Goal: Information Seeking & Learning: Check status

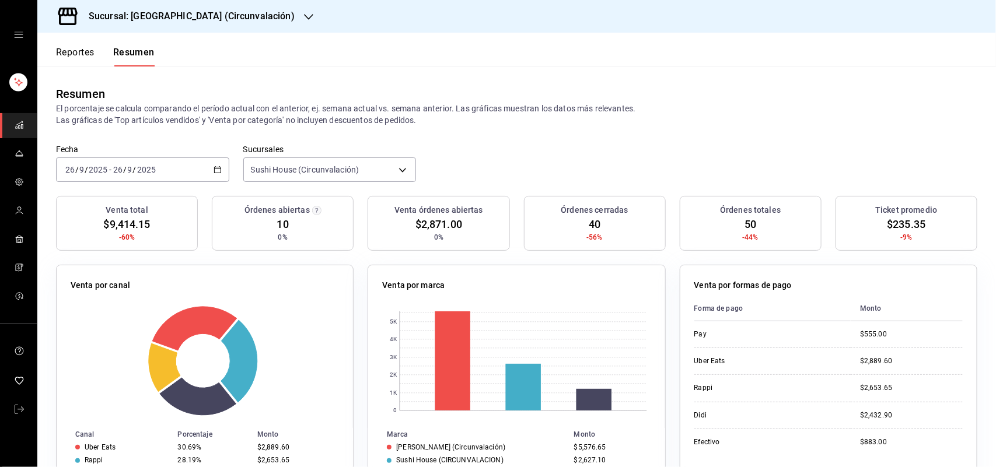
click at [75, 61] on button "Reportes" at bounding box center [75, 57] width 39 height 20
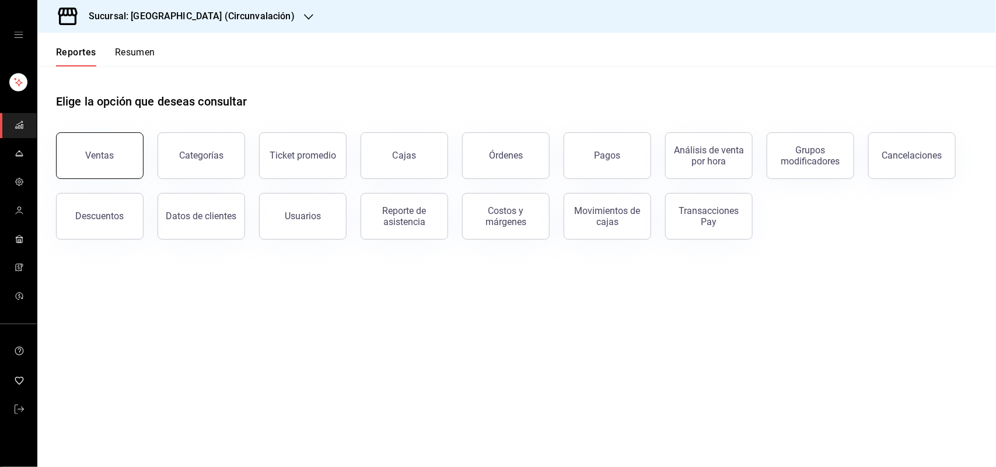
click at [116, 166] on button "Ventas" at bounding box center [100, 155] width 88 height 47
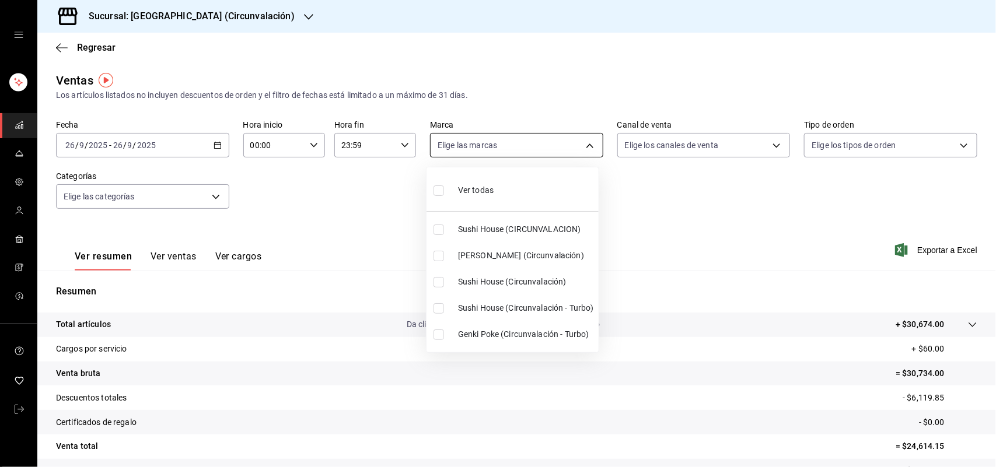
click at [515, 140] on body "Sucursal: Sushi House (Circunvalación) Regresar Ventas Los artículos listados n…" at bounding box center [498, 233] width 996 height 467
click at [252, 18] on div at bounding box center [498, 233] width 996 height 467
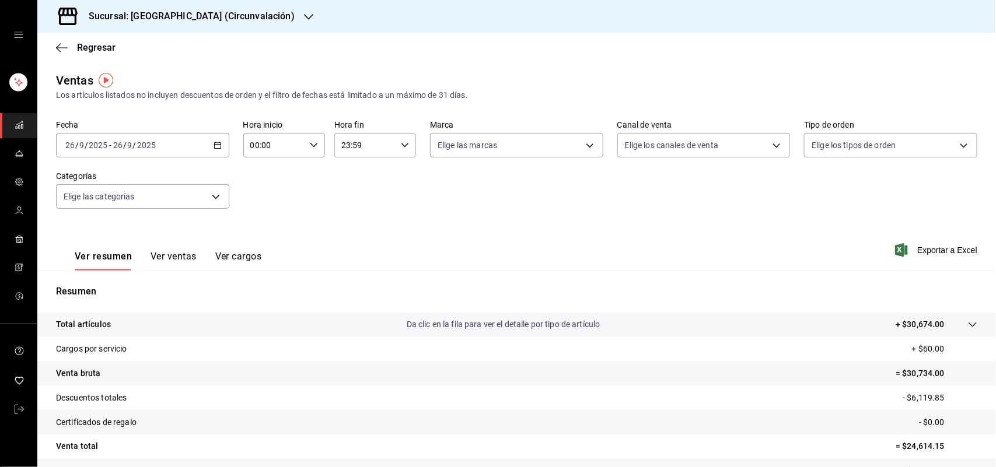
click at [263, 16] on div "Sucursal: [GEOGRAPHIC_DATA] (Circunvalación)" at bounding box center [182, 16] width 271 height 33
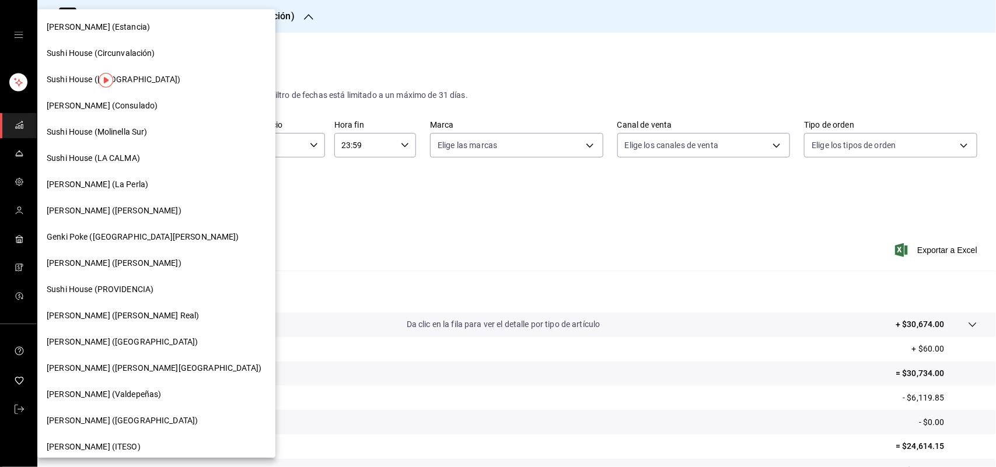
click at [264, 18] on div at bounding box center [498, 233] width 996 height 467
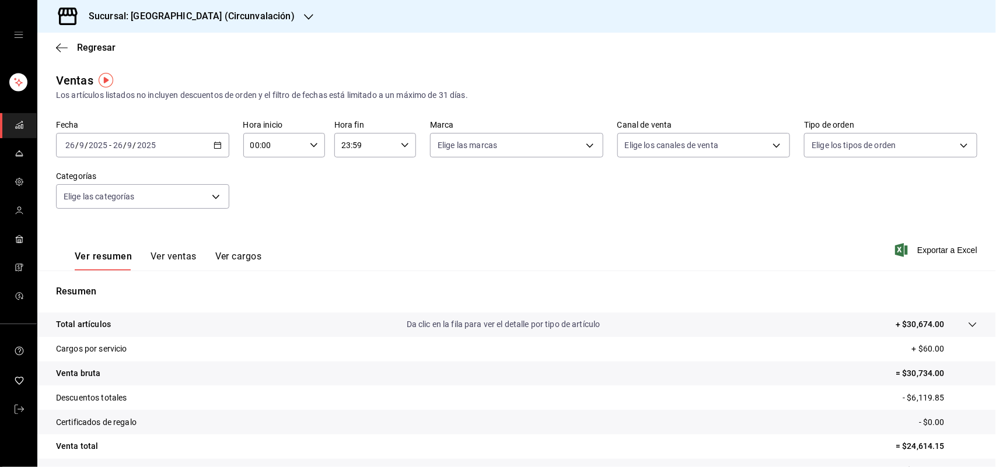
click at [304, 18] on icon "button" at bounding box center [308, 16] width 9 height 9
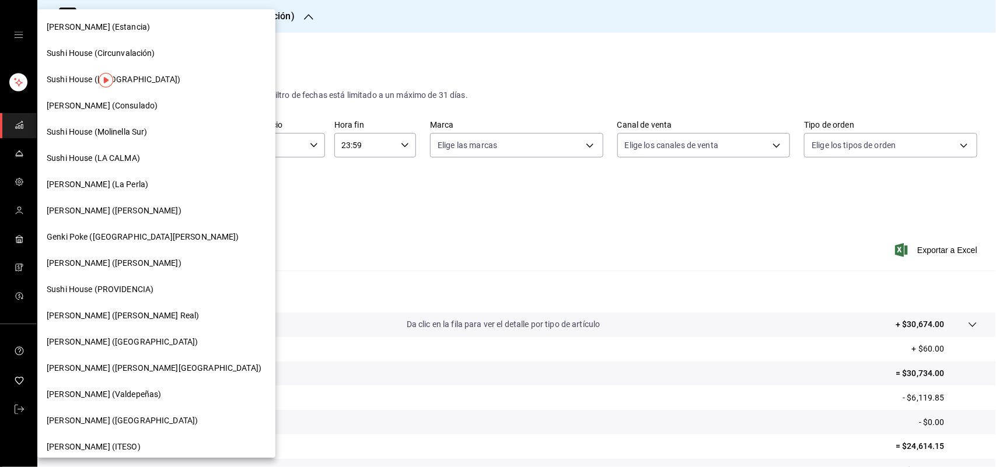
click at [143, 179] on div "[PERSON_NAME] (La Perla)" at bounding box center [156, 185] width 219 height 12
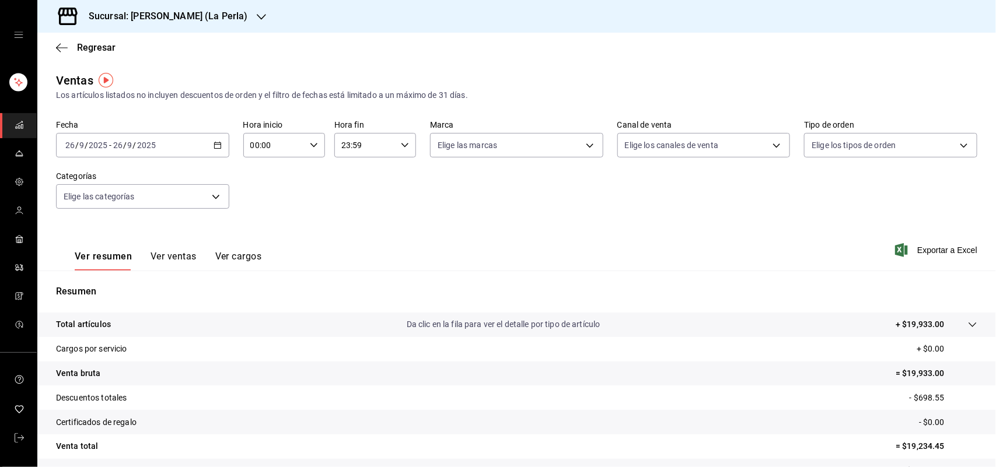
click at [162, 18] on h3 "Sucursal: [PERSON_NAME] (La Perla)" at bounding box center [163, 16] width 168 height 14
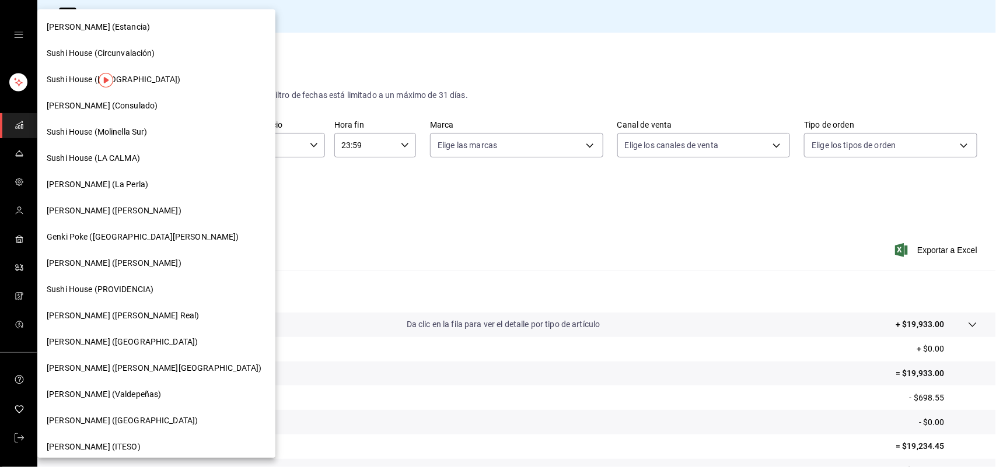
click at [125, 161] on span "Sushi House (LA CALMA)" at bounding box center [93, 158] width 93 height 12
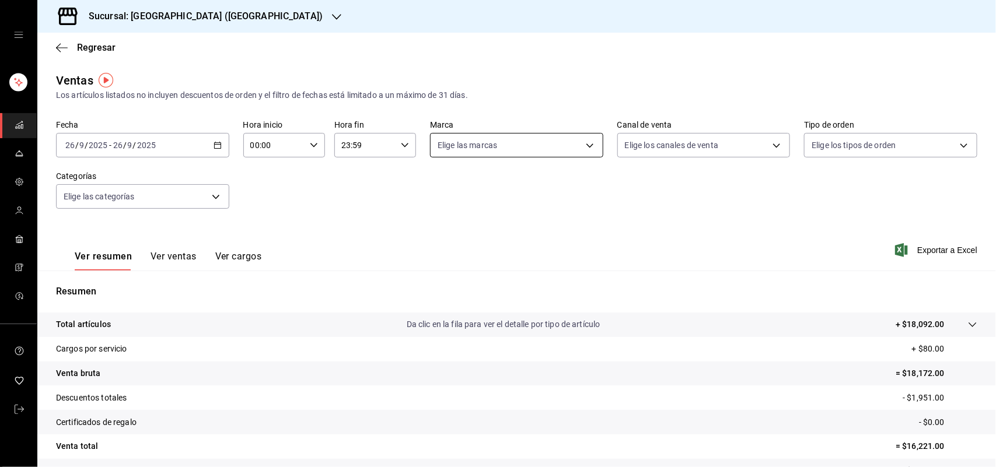
click at [464, 150] on body "Sucursal: Sushi House (LA CALMA) Regresar Ventas Los artículos listados no incl…" at bounding box center [498, 233] width 996 height 467
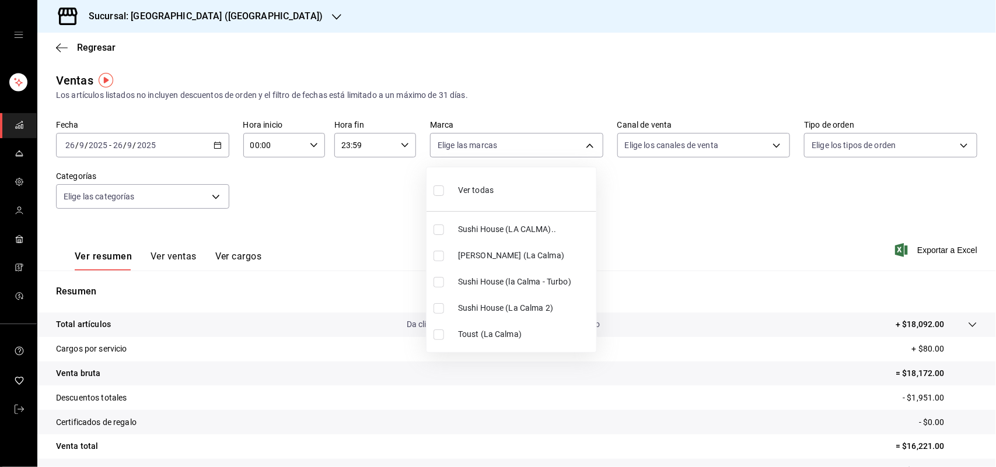
click at [440, 280] on input "checkbox" at bounding box center [438, 282] width 11 height 11
checkbox input "true"
type input "8d0dddf4-cc55-4964-ab1c-2b5841a14462"
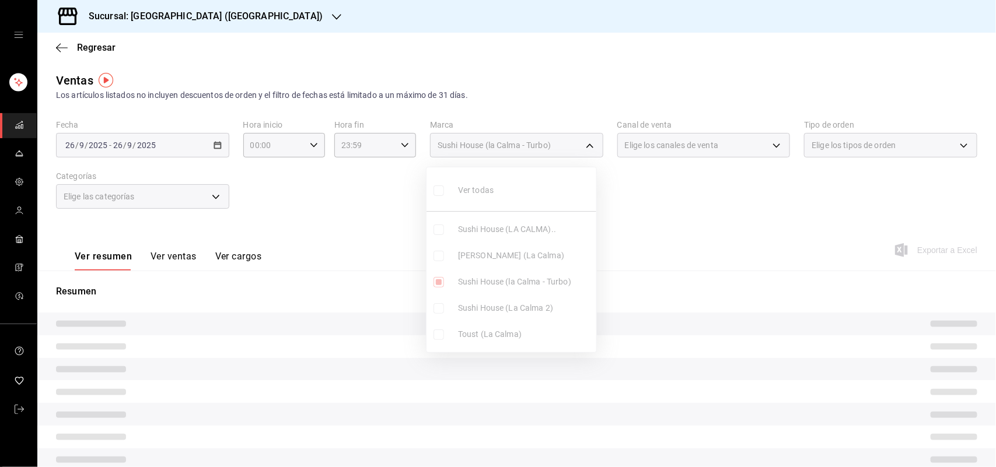
click at [439, 311] on ul "Ver todas Sushi House (LA CALMA).. Genki Poke ([GEOGRAPHIC_DATA]) [GEOGRAPHIC_D…" at bounding box center [511, 259] width 170 height 185
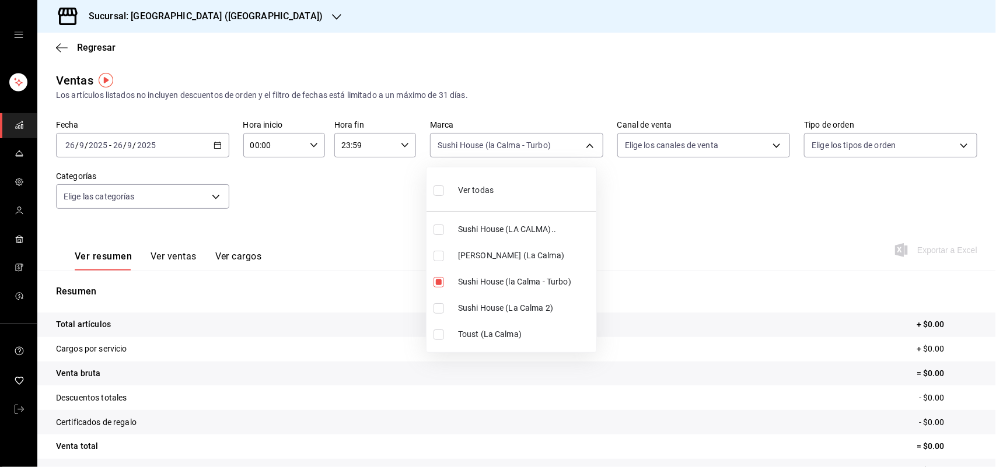
click at [440, 310] on input "checkbox" at bounding box center [438, 308] width 11 height 11
checkbox input "true"
type input "8d0dddf4-cc55-4964-ab1c-2b5841a14462,370d3383-42ab-44c7-9136-c83d53f09056"
click at [436, 228] on input "checkbox" at bounding box center [438, 230] width 11 height 11
checkbox input "true"
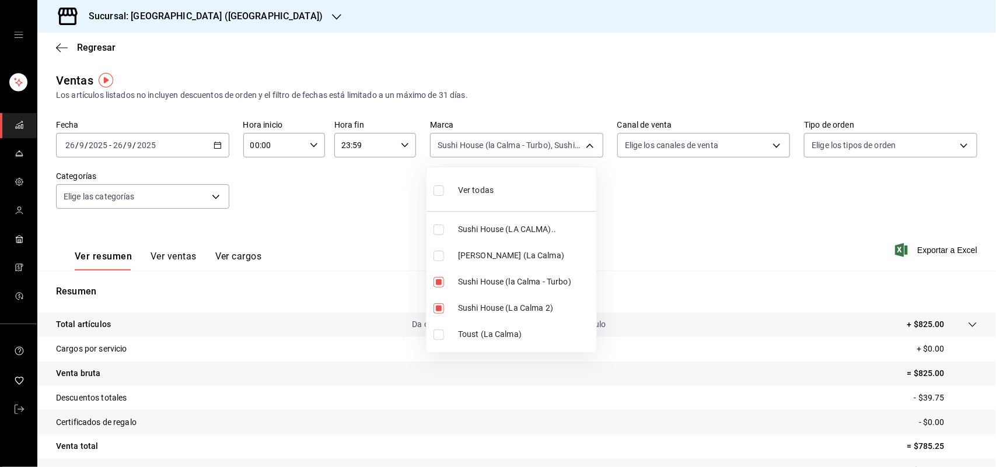
type input "8d0dddf4-cc55-4964-ab1c-2b5841a14462,370d3383-42ab-44c7-9136-c83d53f09056,307f2…"
click at [674, 145] on div at bounding box center [498, 233] width 996 height 467
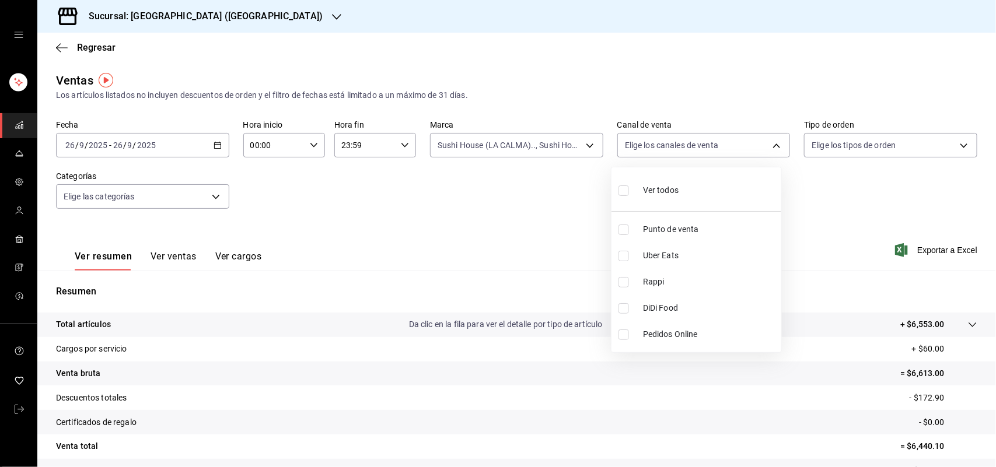
click at [674, 145] on body "Sucursal: Sushi House (LA CALMA) Regresar Ventas Los artículos listados no incl…" at bounding box center [498, 233] width 996 height 467
click at [615, 280] on li "Rappi" at bounding box center [696, 282] width 170 height 26
type input "RAPPI"
checkbox input "true"
click at [470, 165] on div at bounding box center [498, 233] width 996 height 467
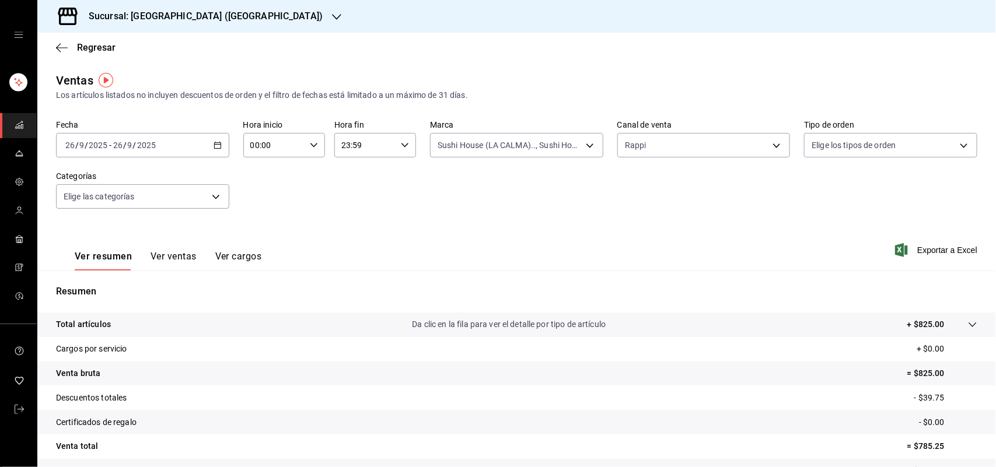
click at [464, 145] on body "Sucursal: Sushi House (LA CALMA) Regresar Ventas Los artículos listados no incl…" at bounding box center [498, 233] width 996 height 467
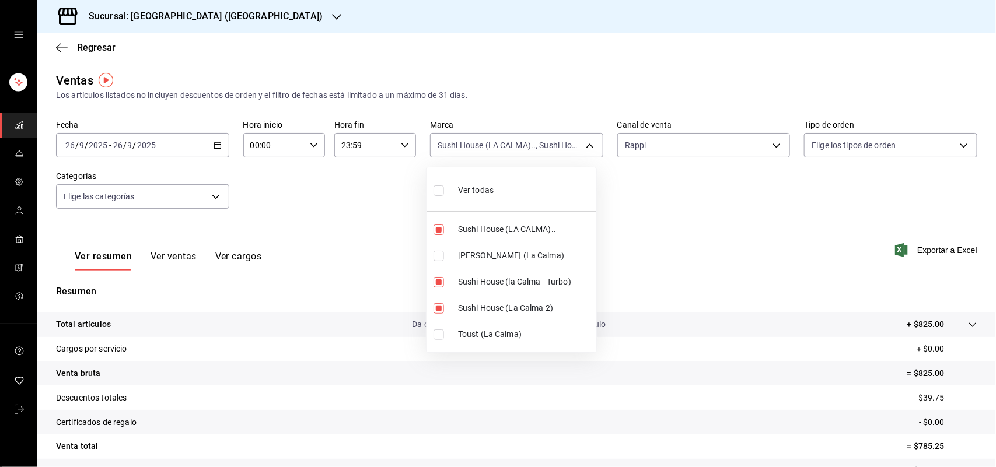
click at [646, 144] on div at bounding box center [498, 233] width 996 height 467
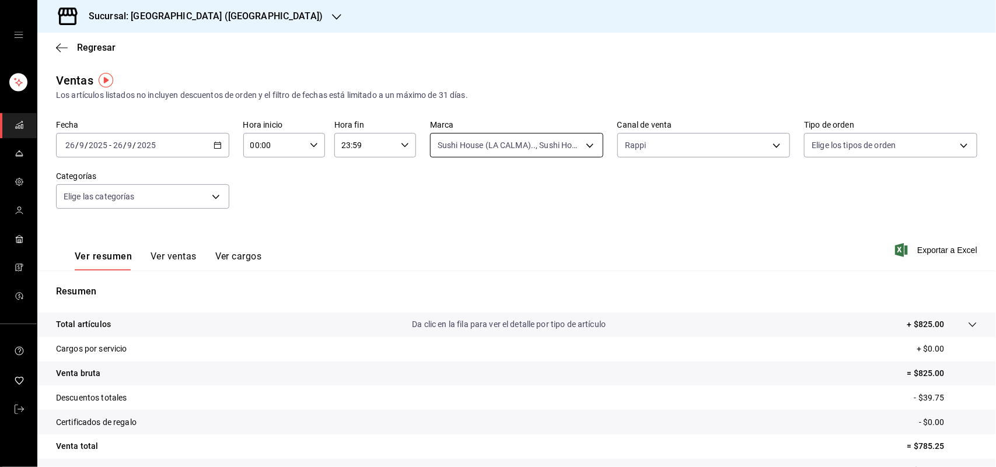
click at [589, 143] on body "Sucursal: Sushi House (LA CALMA) Regresar Ventas Los artículos listados no incl…" at bounding box center [498, 233] width 996 height 467
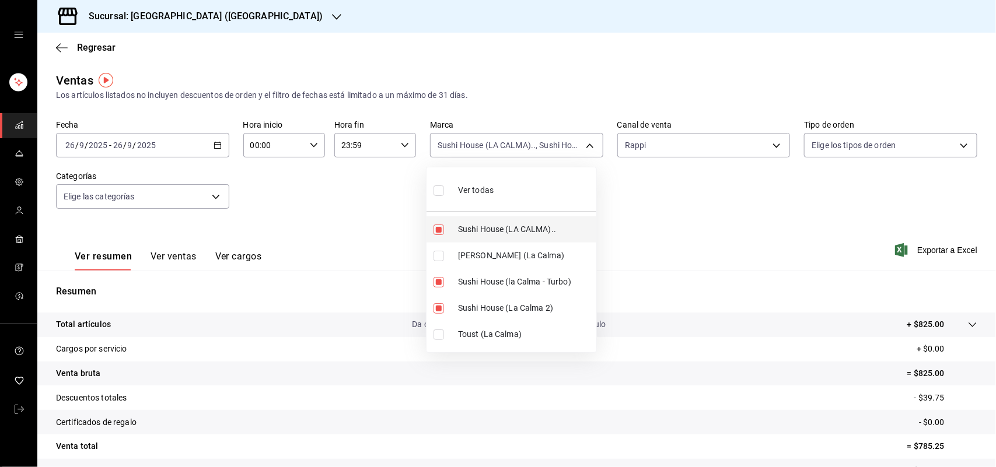
click at [445, 232] on label at bounding box center [440, 230] width 15 height 11
click at [444, 232] on input "checkbox" at bounding box center [438, 230] width 11 height 11
checkbox input "true"
type input "8d0dddf4-cc55-4964-ab1c-2b5841a14462,370d3383-42ab-44c7-9136-c83d53f09056,307f2…"
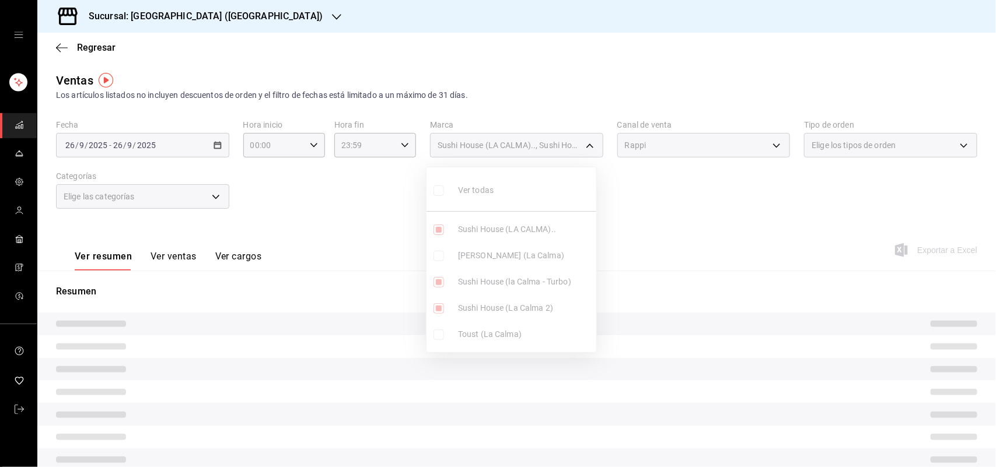
click at [439, 284] on ul "Ver todas Sushi House (LA CALMA).. Genki Poke ([GEOGRAPHIC_DATA]) [GEOGRAPHIC_D…" at bounding box center [511, 259] width 170 height 185
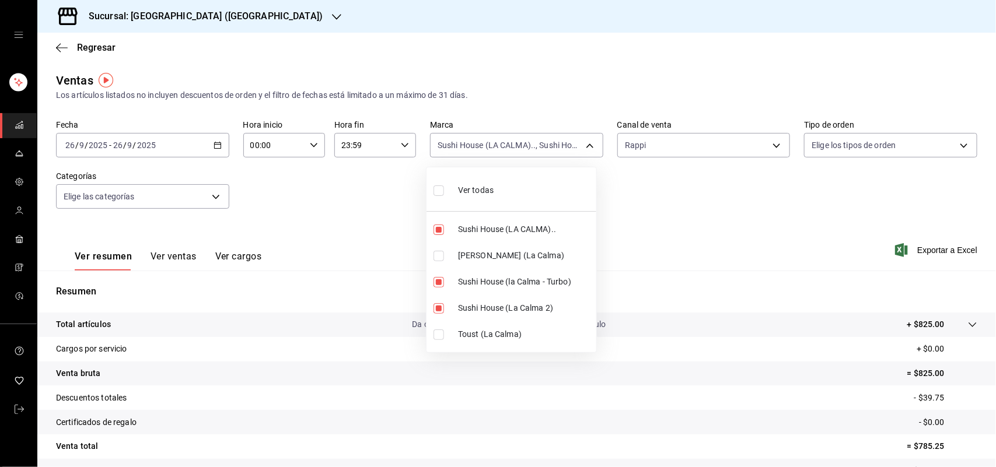
click at [439, 284] on input "checkbox" at bounding box center [438, 282] width 11 height 11
checkbox input "false"
click at [436, 288] on li "Sushi House (la Calma - Turbo)" at bounding box center [511, 282] width 170 height 26
type input "370d3383-42ab-44c7-9136-c83d53f09056,307f2552-bed5-4451-a1d4-9a3d8e6b1418,8d0dd…"
checkbox input "true"
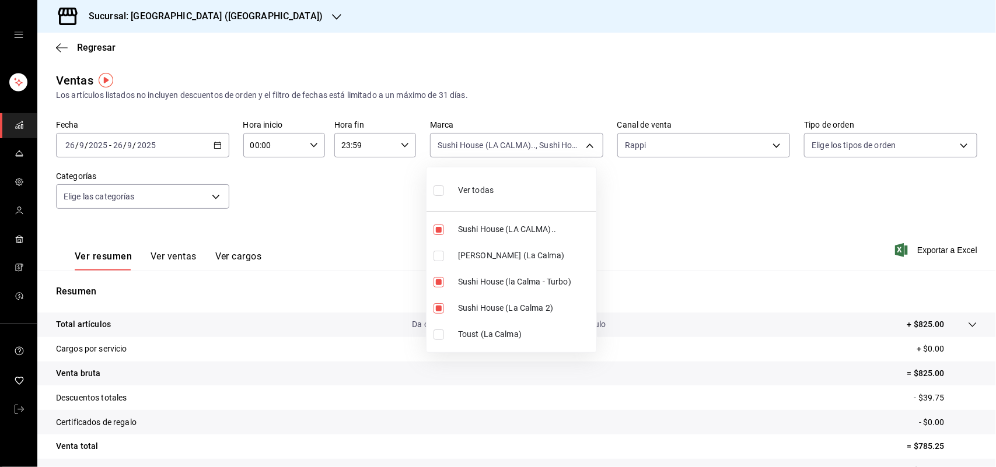
click at [698, 170] on div at bounding box center [498, 233] width 996 height 467
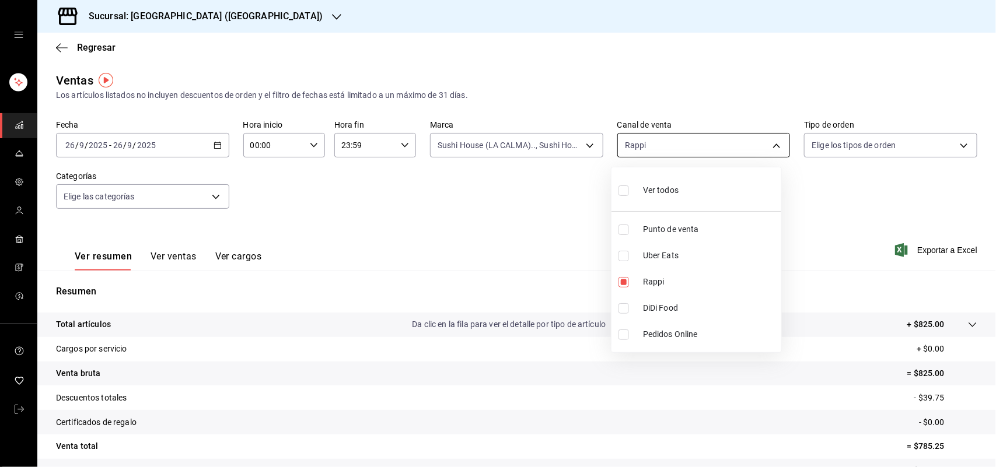
click at [696, 151] on body "Sucursal: Sushi House (LA CALMA) Regresar Ventas Los artículos listados no incl…" at bounding box center [498, 233] width 996 height 467
click at [620, 282] on input "checkbox" at bounding box center [623, 282] width 11 height 11
checkbox input "false"
click at [624, 306] on input "checkbox" at bounding box center [623, 308] width 11 height 11
checkbox input "true"
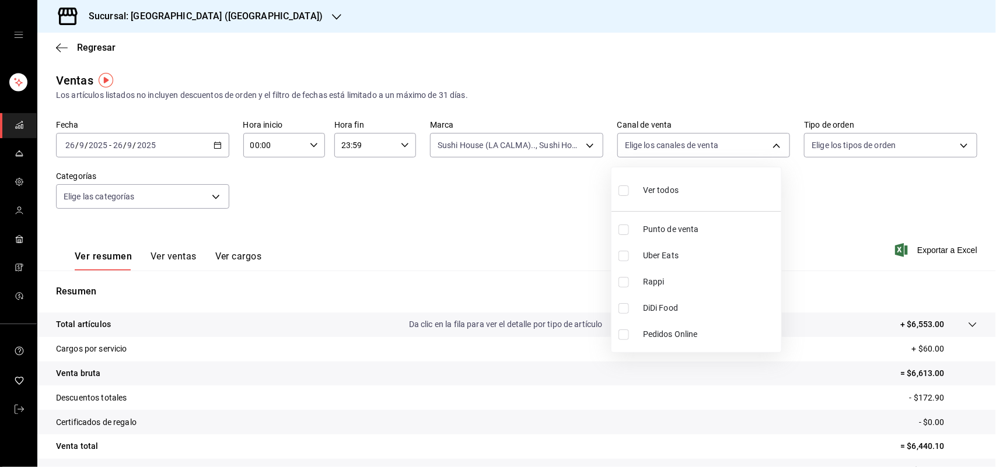
type input "DIDI_FOOD"
click at [624, 306] on input "checkbox" at bounding box center [623, 308] width 11 height 11
checkbox input "false"
click at [619, 256] on input "checkbox" at bounding box center [623, 256] width 11 height 11
checkbox input "true"
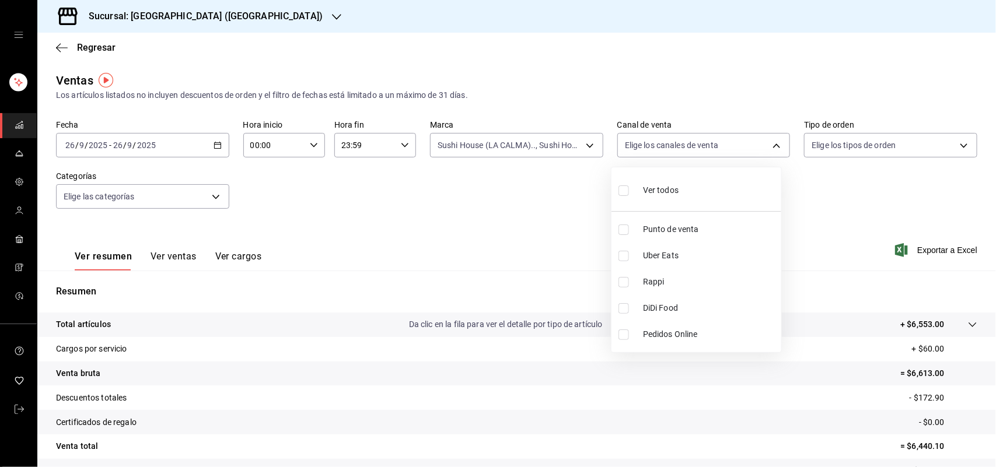
type input "UBER_EATS"
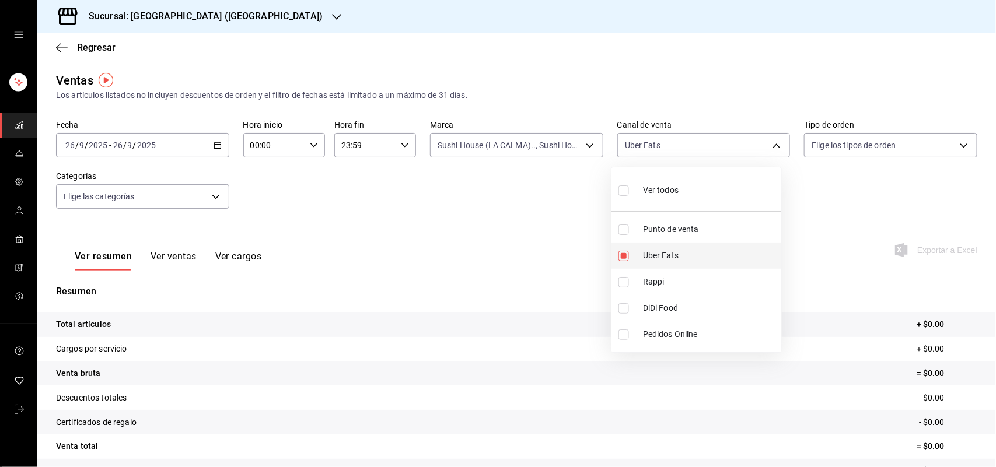
click at [619, 256] on input "checkbox" at bounding box center [623, 256] width 11 height 11
checkbox input "false"
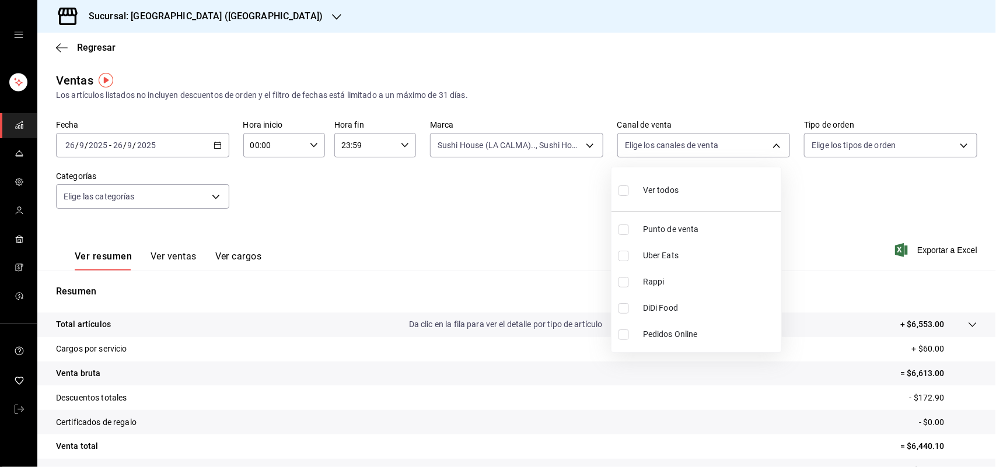
click at [533, 148] on div at bounding box center [498, 233] width 996 height 467
click at [543, 139] on body "Sucursal: Sushi House (LA CALMA) Regresar Ventas Los artículos listados no incl…" at bounding box center [498, 233] width 996 height 467
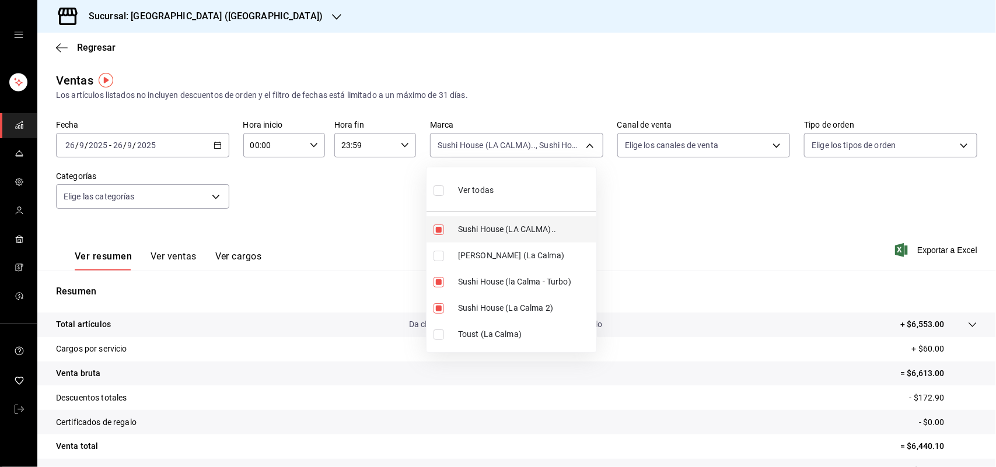
click at [442, 222] on li "Sushi House (LA CALMA).." at bounding box center [511, 229] width 170 height 26
type input "370d3383-42ab-44c7-9136-c83d53f09056,8d0dddf4-cc55-4964-ab1c-2b5841a14462"
checkbox input "false"
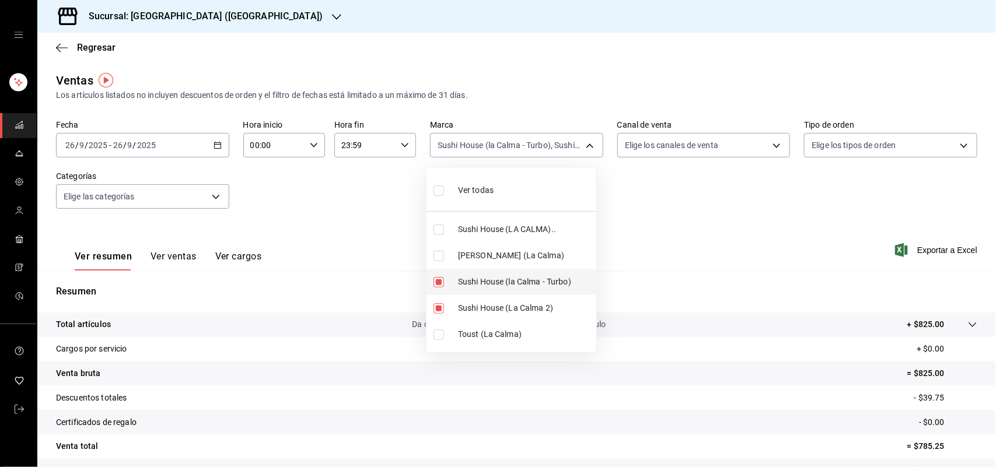
click at [438, 284] on input "checkbox" at bounding box center [438, 282] width 11 height 11
checkbox input "false"
type input "370d3383-42ab-44c7-9136-c83d53f09056"
click at [435, 309] on input "checkbox" at bounding box center [438, 308] width 11 height 11
checkbox input "false"
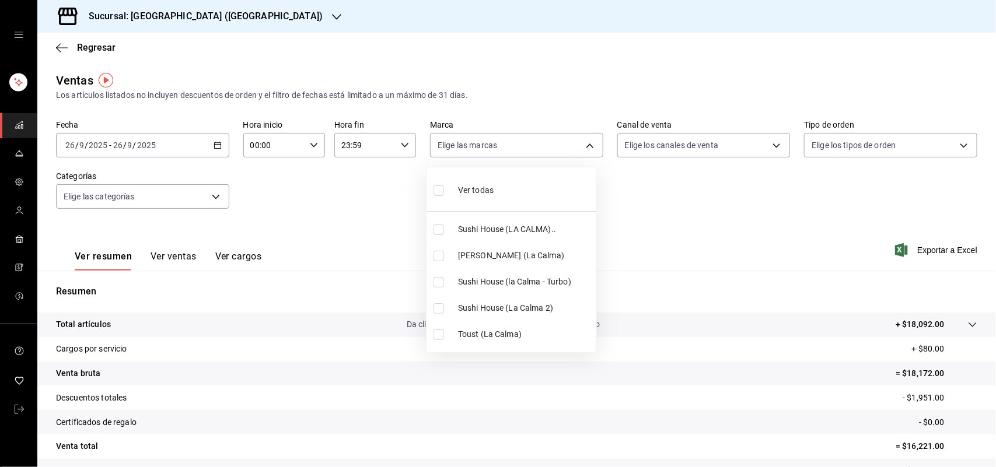
drag, startPoint x: 646, startPoint y: 155, endPoint x: 438, endPoint y: 267, distance: 237.0
click at [438, 267] on li "[PERSON_NAME] (La Calma)" at bounding box center [511, 256] width 170 height 26
type input "ad5c7ce8-09c3-4353-8fa5-0bd3f2c3ed7d"
checkbox input "true"
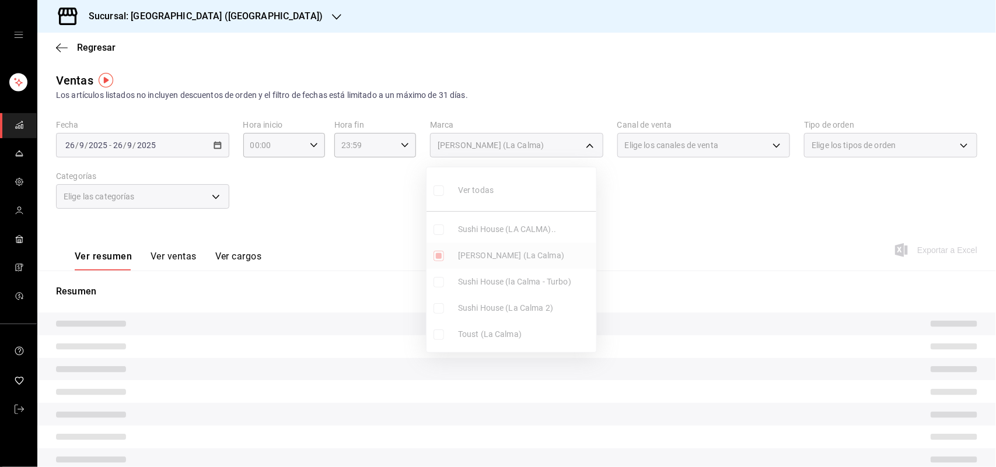
click at [439, 257] on ul "Ver todas Sushi House (LA CALMA).. Genki Poke ([GEOGRAPHIC_DATA]) [GEOGRAPHIC_D…" at bounding box center [511, 259] width 170 height 185
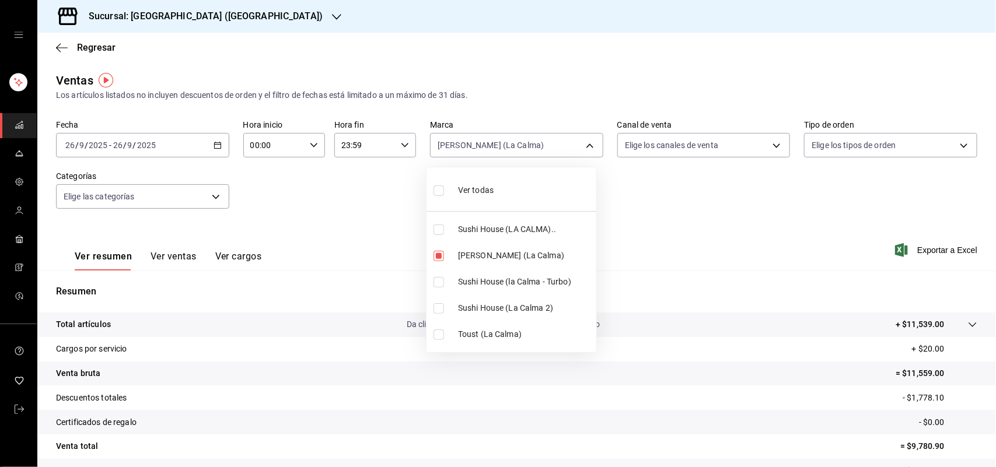
click at [695, 138] on div at bounding box center [498, 233] width 996 height 467
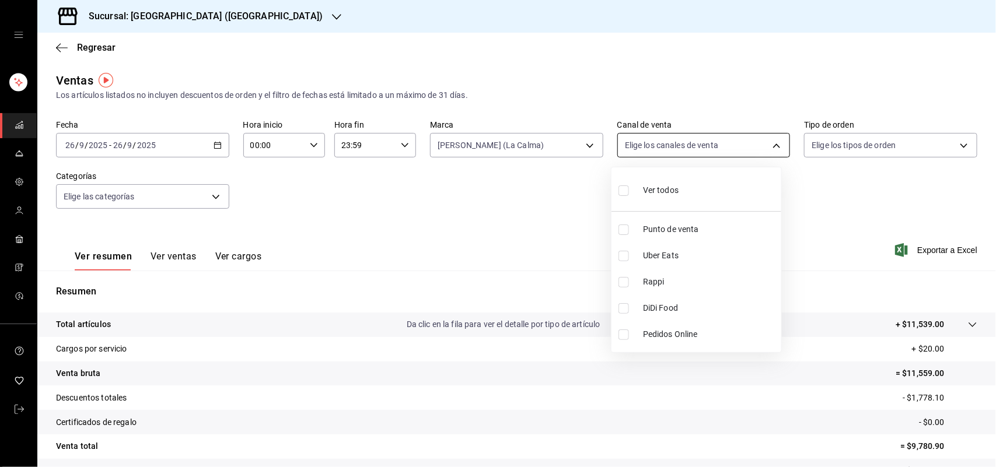
click at [692, 146] on body "Sucursal: Sushi House (LA CALMA) Regresar Ventas Los artículos listados no incl…" at bounding box center [498, 233] width 996 height 467
click at [628, 289] on li "Rappi" at bounding box center [696, 282] width 170 height 26
type input "RAPPI"
checkbox input "true"
click at [628, 289] on li "Rappi" at bounding box center [696, 282] width 170 height 26
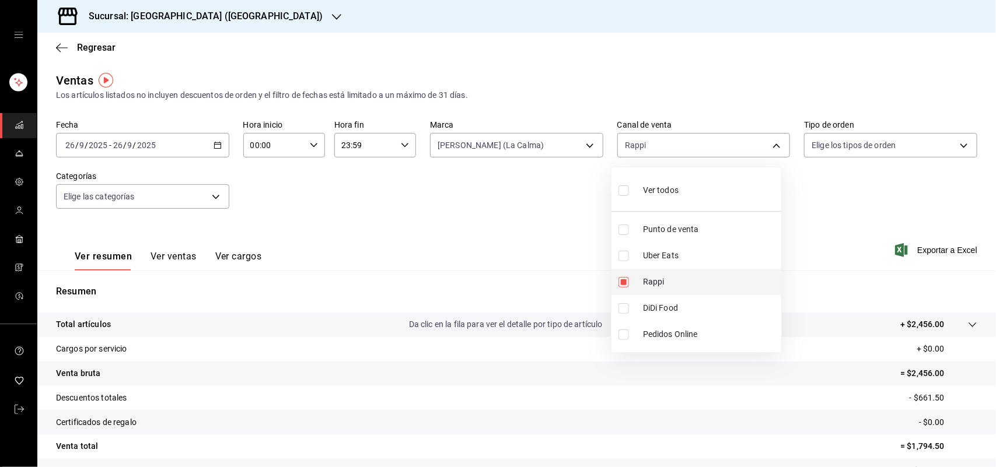
checkbox input "false"
click at [620, 314] on li "DiDi Food" at bounding box center [696, 308] width 170 height 26
type input "DIDI_FOOD"
checkbox input "true"
click at [620, 314] on li "DiDi Food" at bounding box center [696, 308] width 170 height 26
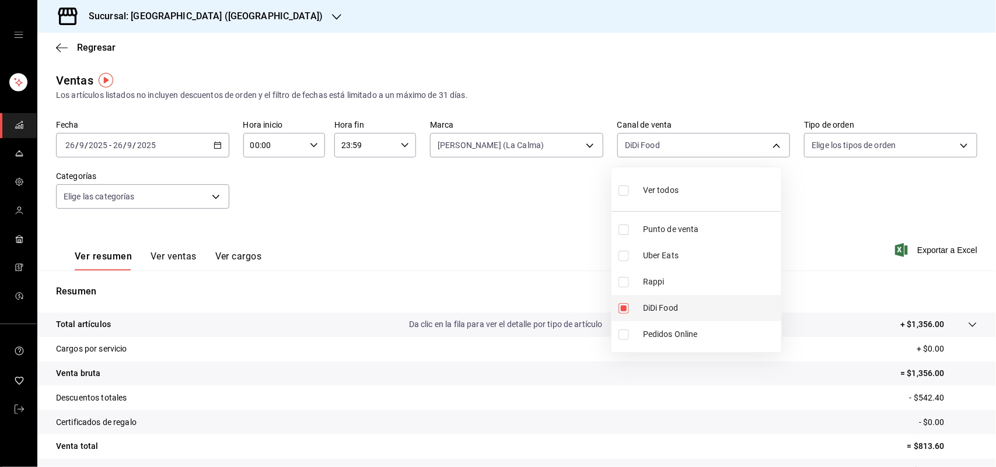
checkbox input "false"
click at [624, 256] on input "checkbox" at bounding box center [623, 256] width 11 height 11
checkbox input "true"
type input "UBER_EATS"
